Goal: Navigation & Orientation: Find specific page/section

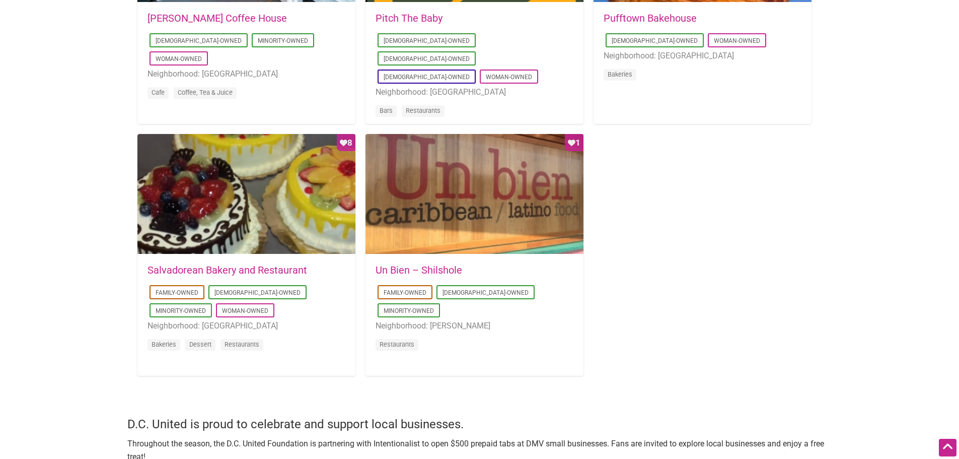
scroll to position [604, 0]
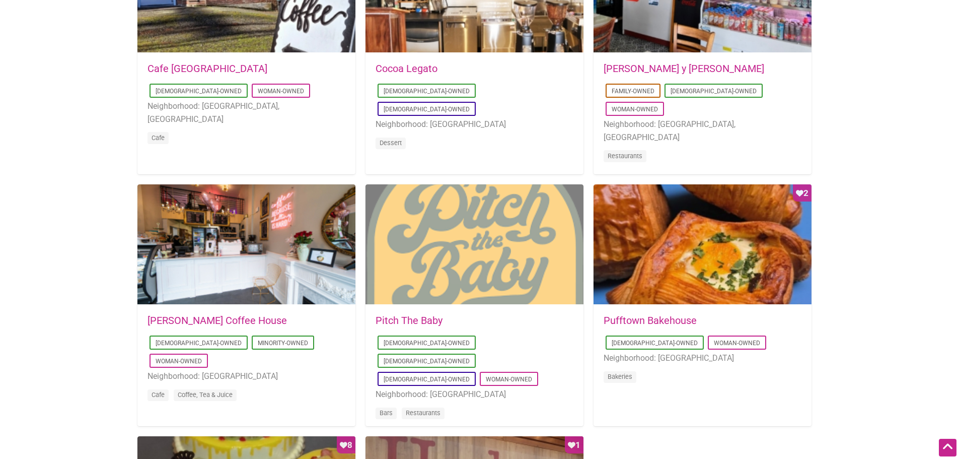
click at [454, 269] on div at bounding box center [474, 244] width 218 height 121
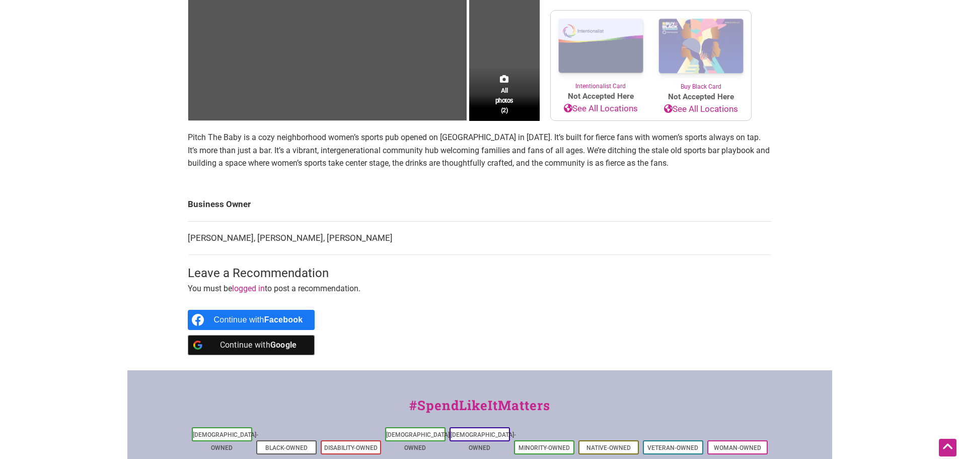
scroll to position [151, 0]
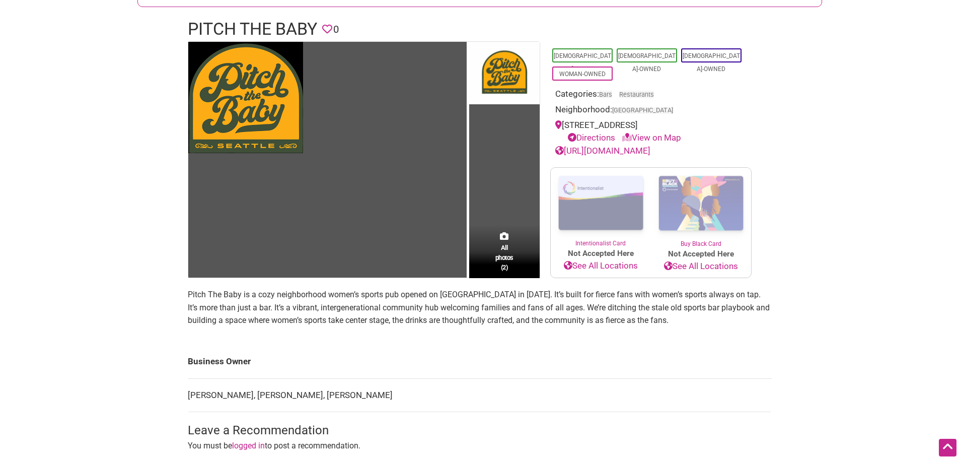
click at [665, 133] on link "View on Map" at bounding box center [651, 137] width 59 height 10
click at [630, 131] on div "Directions View on Map" at bounding box center [655, 137] width 181 height 13
click at [629, 136] on icon at bounding box center [627, 137] width 10 height 9
click at [592, 136] on link "Directions" at bounding box center [591, 137] width 47 height 10
